Goal: Task Accomplishment & Management: Manage account settings

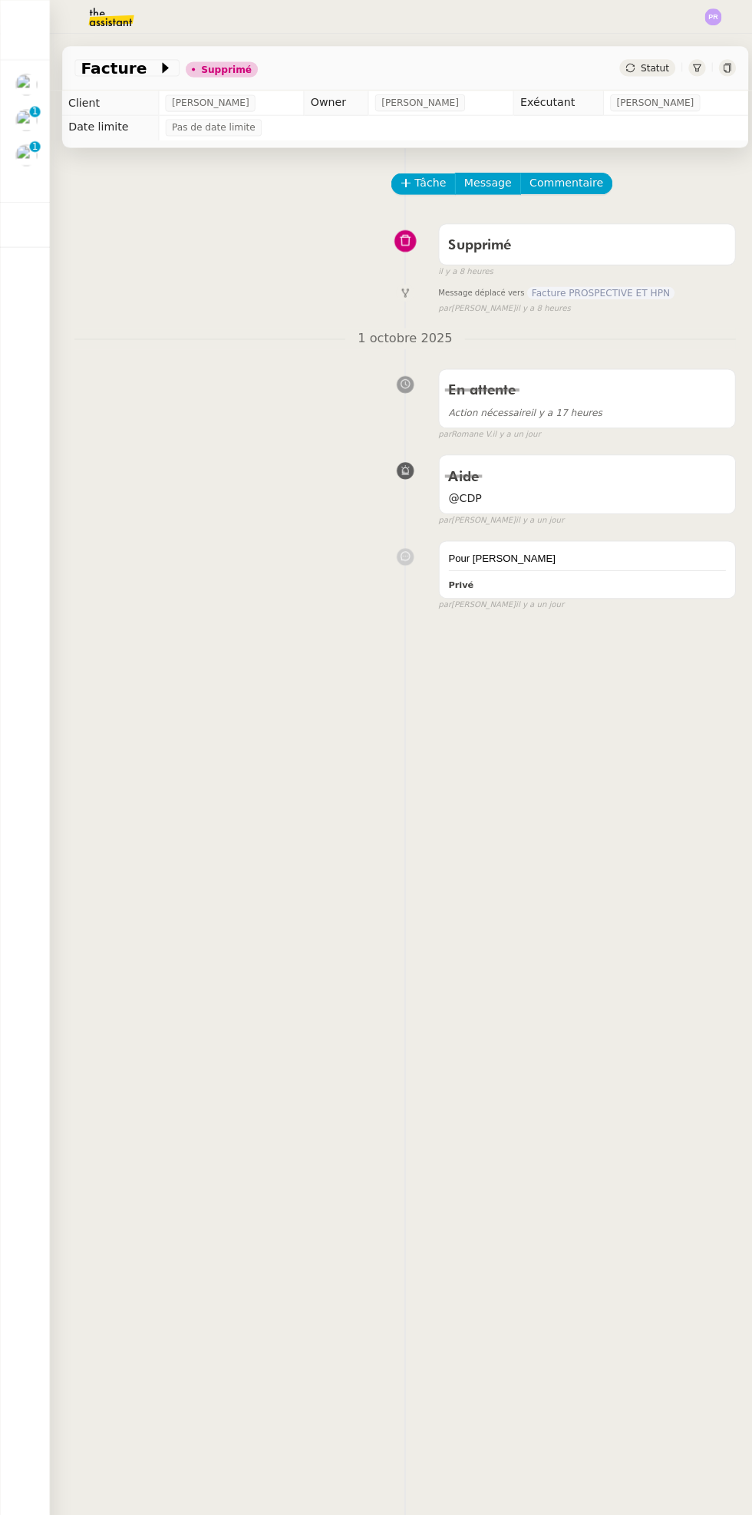
click at [34, 158] on img at bounding box center [25, 153] width 21 height 21
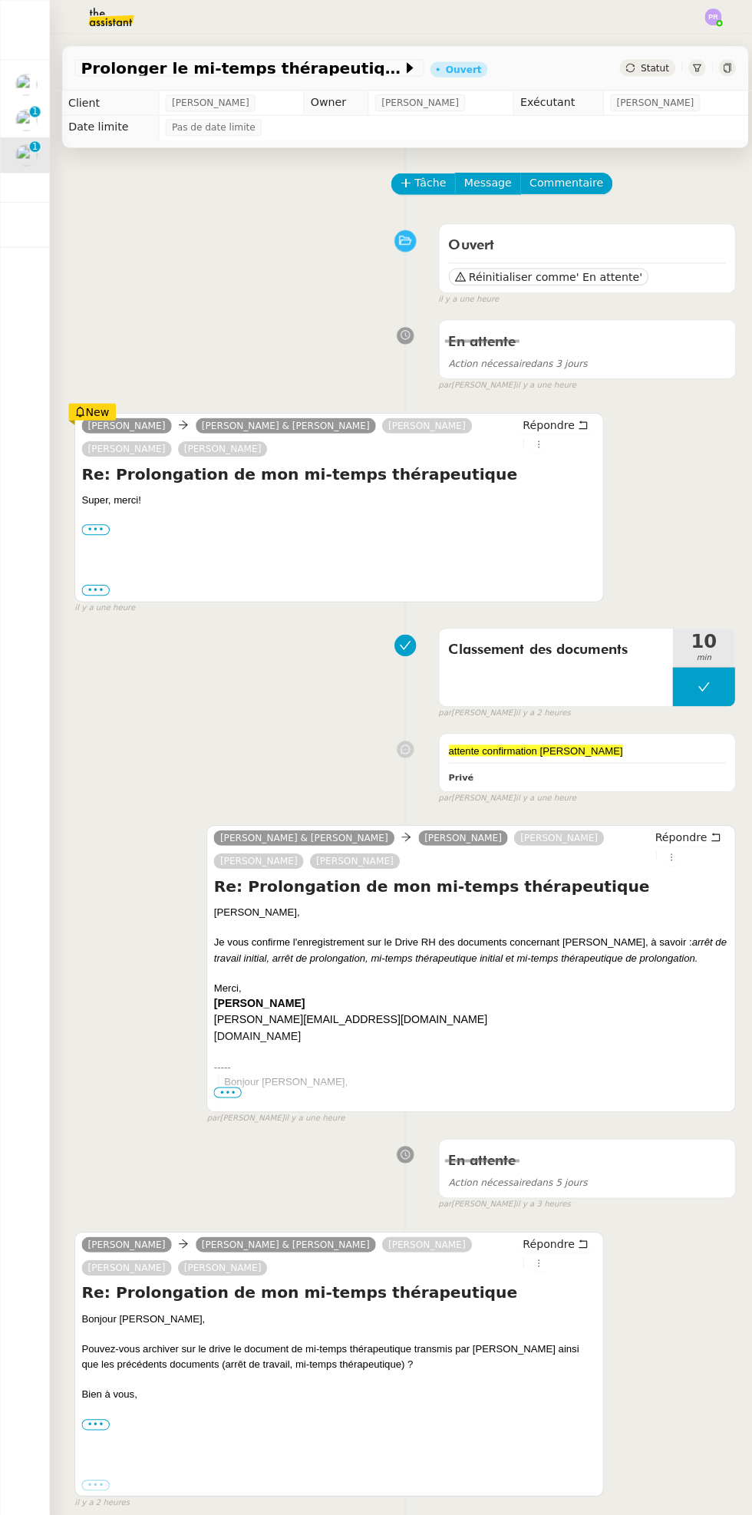
click at [28, 119] on img at bounding box center [25, 118] width 21 height 21
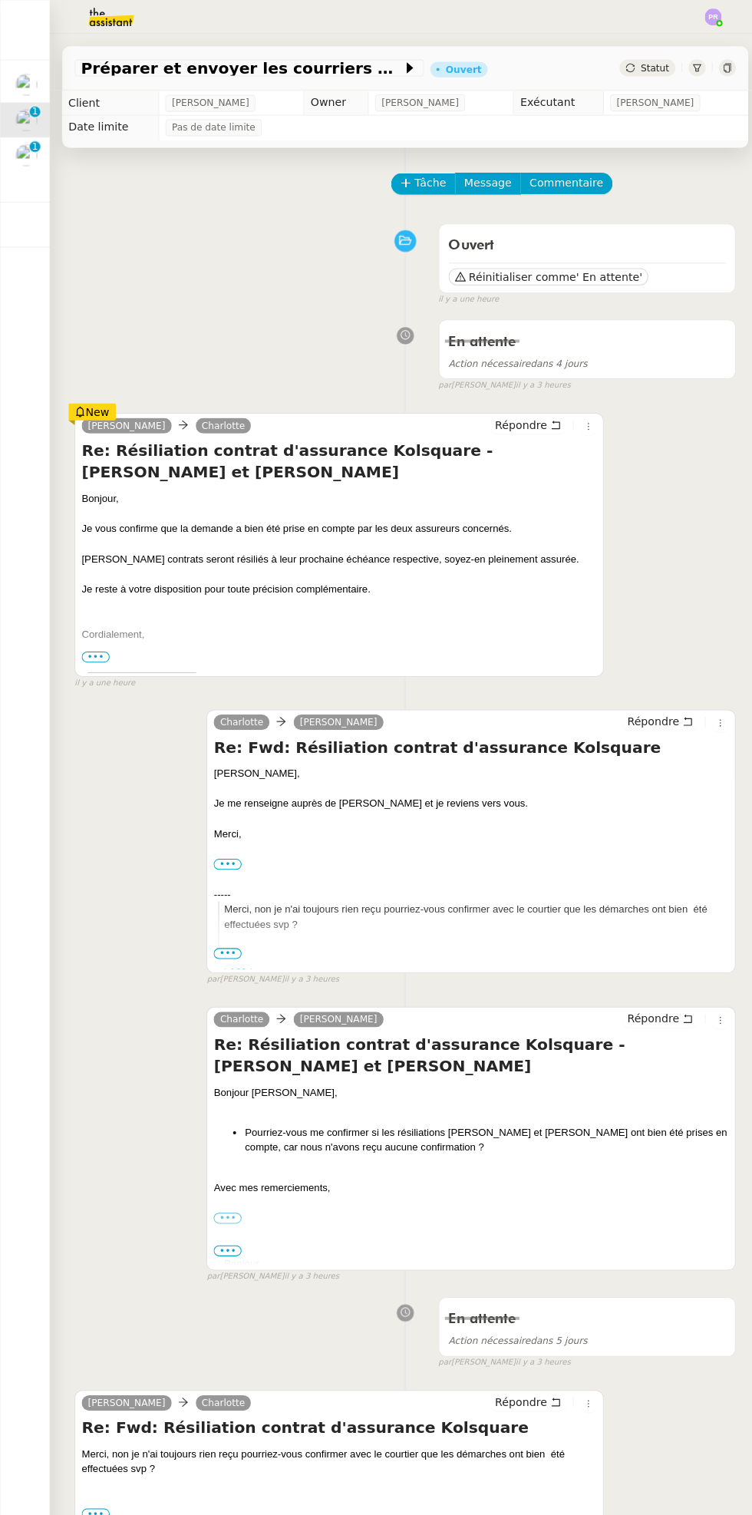
click at [38, 105] on nz-badge "0 1 2 3 4 5 6 7 8 9" at bounding box center [34, 110] width 11 height 11
